Goal: Task Accomplishment & Management: Use online tool/utility

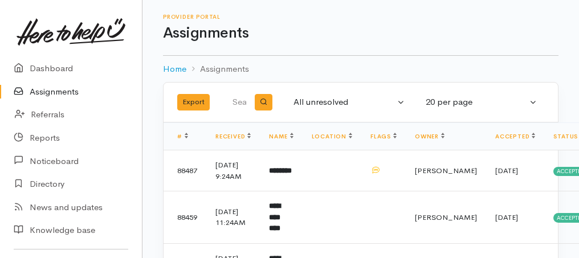
scroll to position [51, 0]
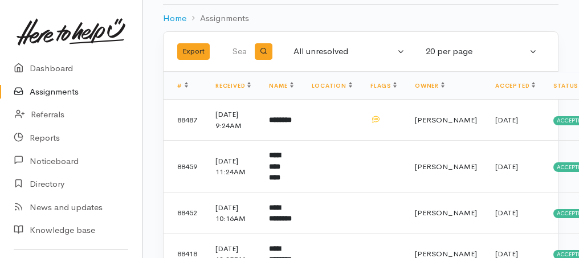
drag, startPoint x: 0, startPoint y: 0, endPoint x: 55, endPoint y: 91, distance: 106.1
click at [55, 91] on link "Assignments" at bounding box center [71, 91] width 142 height 23
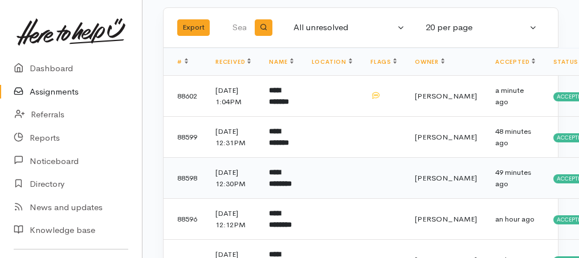
scroll to position [76, 0]
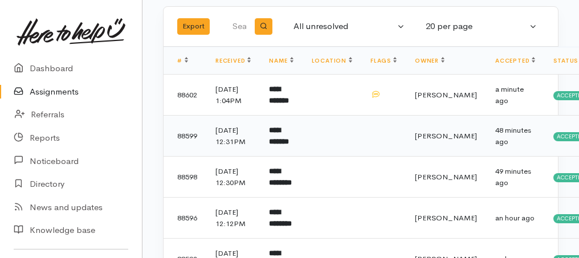
click at [289, 145] on b "**********" at bounding box center [279, 135] width 20 height 19
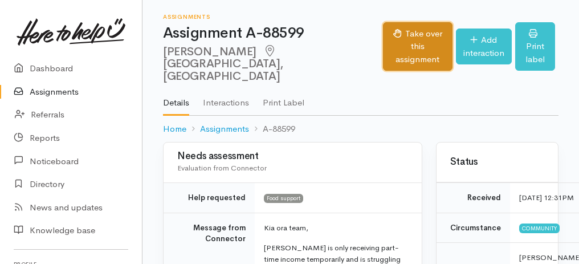
click at [401, 36] on button "Take over this assignment" at bounding box center [417, 46] width 69 height 49
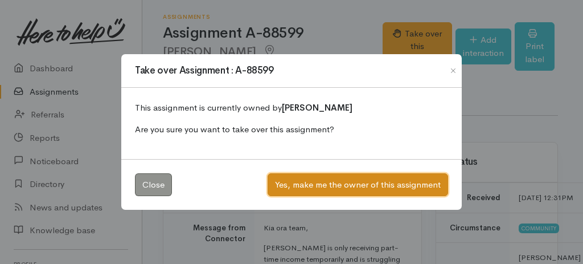
click at [345, 184] on button "Yes, make me the owner of this assignment" at bounding box center [358, 184] width 181 height 23
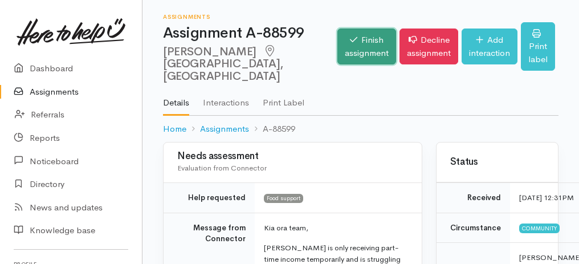
click at [356, 54] on link "Finish assignment" at bounding box center [366, 46] width 59 height 36
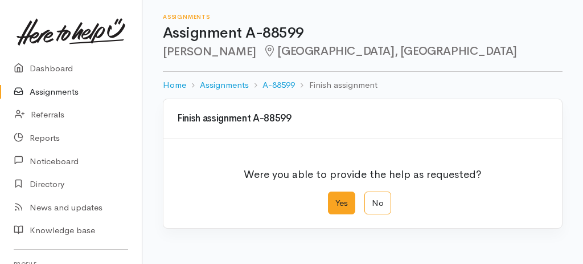
click at [338, 209] on label "Yes" at bounding box center [341, 202] width 27 height 23
click at [336, 199] on input "Yes" at bounding box center [331, 194] width 7 height 7
radio input "true"
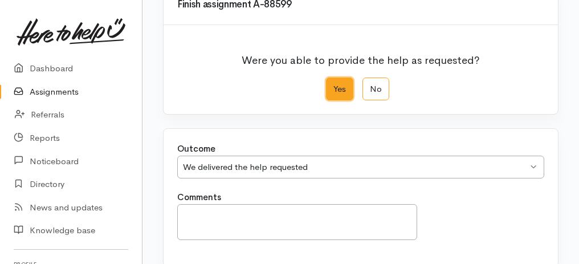
scroll to position [227, 0]
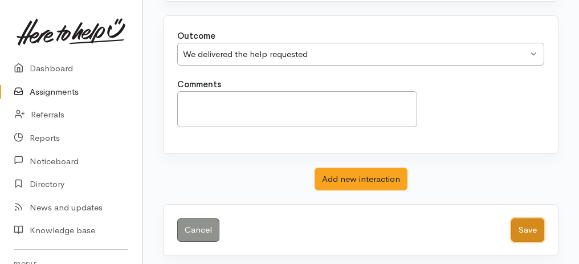
click at [521, 230] on button "Save" at bounding box center [527, 229] width 33 height 23
